Goal: Information Seeking & Learning: Learn about a topic

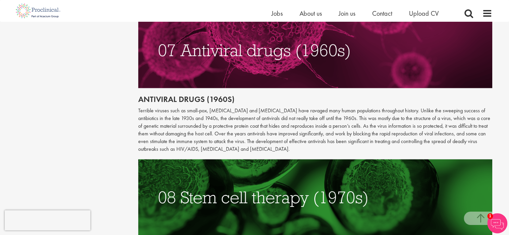
scroll to position [1293, 0]
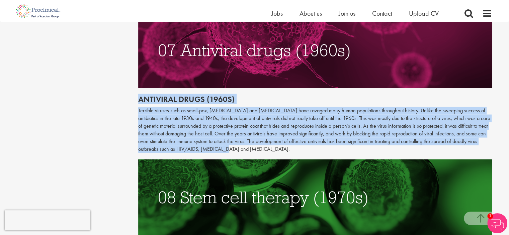
drag, startPoint x: 138, startPoint y: 82, endPoint x: 206, endPoint y: 132, distance: 85.0
copy div "Antiviral drugs (1960s) Terrible viruses such as small-pox, [MEDICAL_DATA] and …"
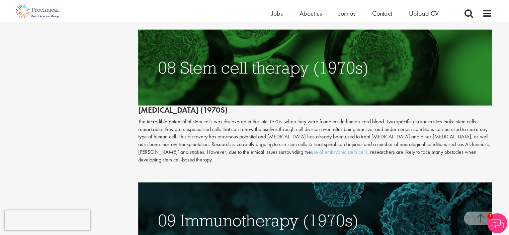
scroll to position [1424, 0]
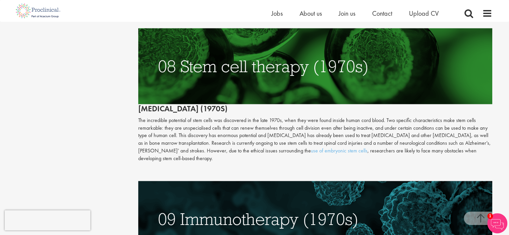
drag, startPoint x: 137, startPoint y: 92, endPoint x: 178, endPoint y: 142, distance: 65.1
copy div "[MEDICAL_DATA] (1970s) The incredible potential of stem cells was discovered in…"
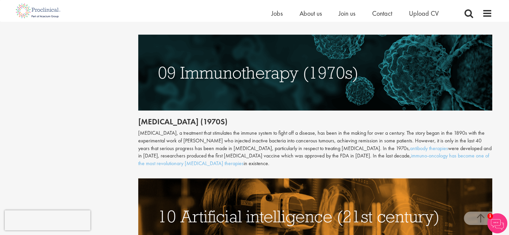
scroll to position [1576, 0]
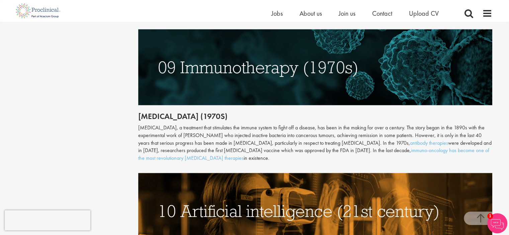
drag, startPoint x: 134, startPoint y: 98, endPoint x: 216, endPoint y: 142, distance: 92.8
copy div "[MEDICAL_DATA] (1970s) [MEDICAL_DATA], a treatment that stimulates the immune s…"
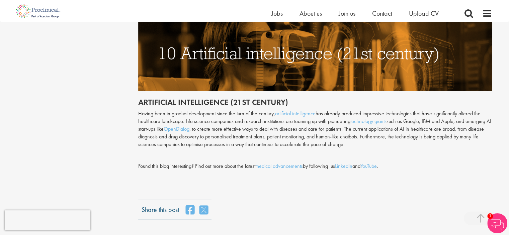
scroll to position [1736, 0]
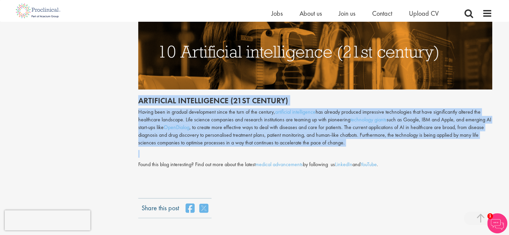
drag, startPoint x: 137, startPoint y: 84, endPoint x: 349, endPoint y: 134, distance: 218.0
copy div "Artificial intelligence (21st century) Having been in gradual development since…"
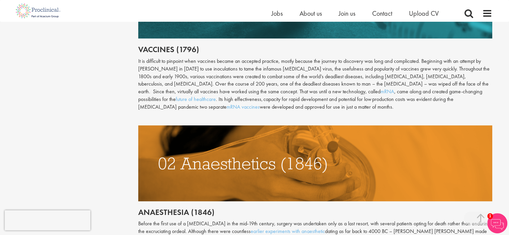
scroll to position [396, 0]
drag, startPoint x: 135, startPoint y: 47, endPoint x: 213, endPoint y: 106, distance: 97.8
copy div "Loremips (6388) Do si ametconse ad elitsedd eius temporin utlabo et dolorema al…"
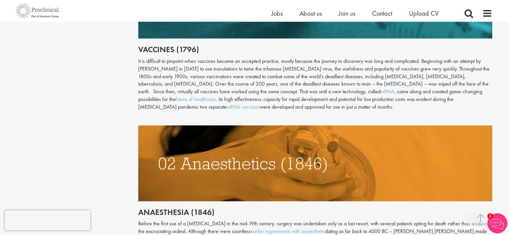
scroll to position [507, 0]
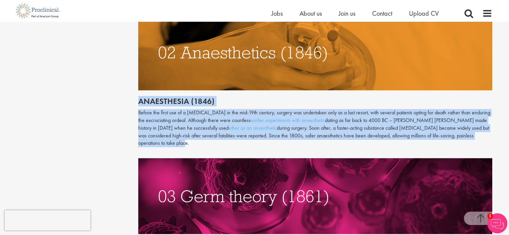
drag, startPoint x: 137, startPoint y: 99, endPoint x: 481, endPoint y: 138, distance: 345.9
copy div "Anaesthesia (1846) Before the first use of a [MEDICAL_DATA] in the mid-19th cen…"
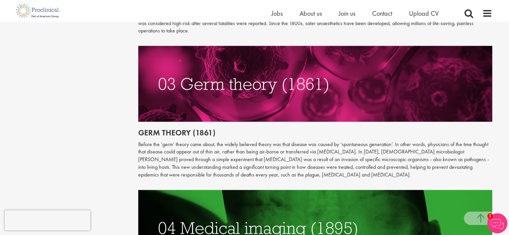
scroll to position [620, 0]
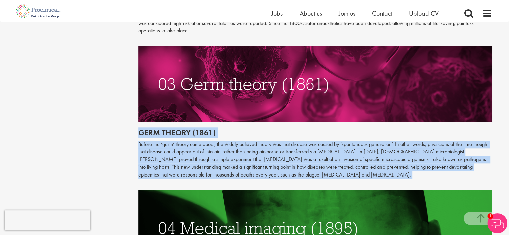
drag, startPoint x: 138, startPoint y: 123, endPoint x: 282, endPoint y: 174, distance: 153.5
copy div "Germ theory (1861) Before the ‘germ’ theory came about, the widely believed the…"
